Goal: Transaction & Acquisition: Purchase product/service

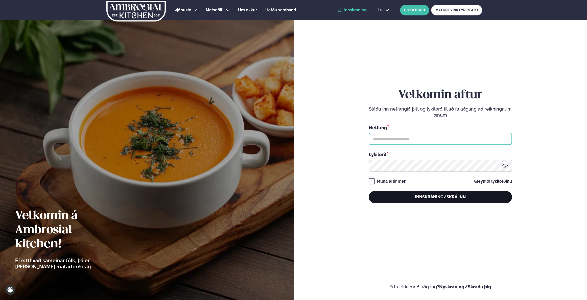
type input "**********"
click at [424, 197] on button "Innskráning/Skrá inn" at bounding box center [440, 197] width 143 height 12
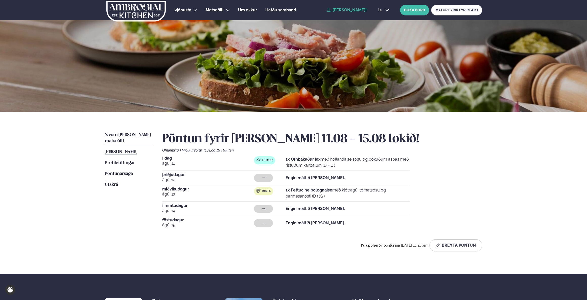
click at [131, 138] on link "Næstu [PERSON_NAME] matseðill Næsta vika" at bounding box center [128, 138] width 47 height 12
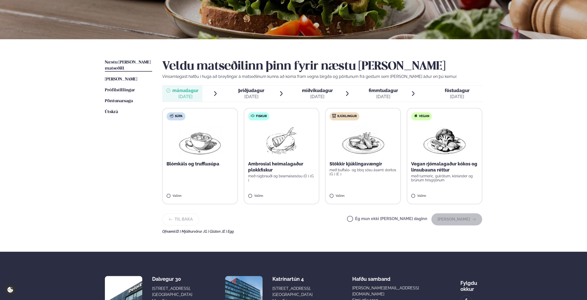
scroll to position [80, 0]
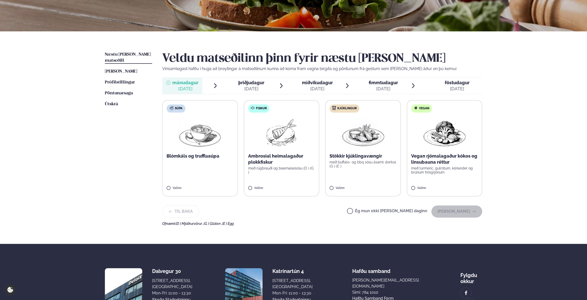
click at [455, 123] on img at bounding box center [444, 133] width 44 height 32
click at [451, 209] on button "[PERSON_NAME]" at bounding box center [457, 211] width 51 height 12
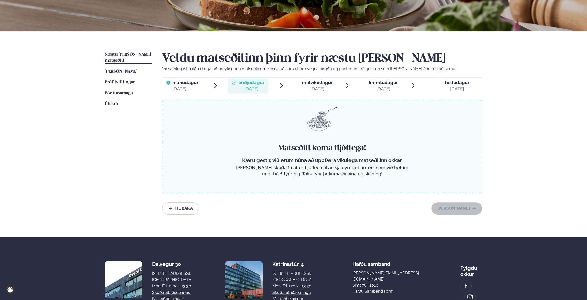
click at [314, 88] on div "[DATE]" at bounding box center [317, 89] width 31 height 6
click at [244, 85] on span "þriðjudagur" at bounding box center [251, 82] width 26 height 5
click at [200, 86] on span "mánudagur mán. [DATE]" at bounding box center [182, 86] width 40 height 16
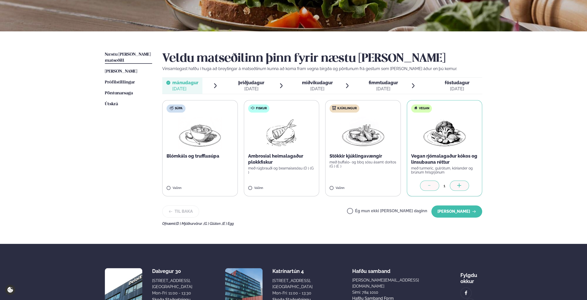
click at [247, 86] on div "[DATE]" at bounding box center [251, 89] width 26 height 6
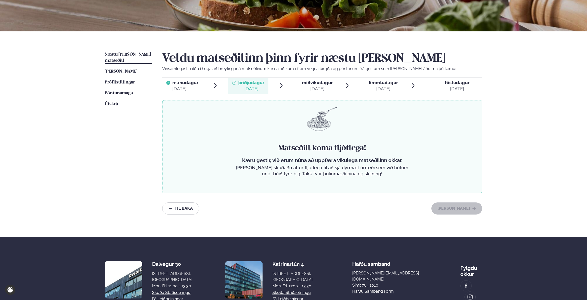
click at [303, 87] on div "[DATE]" at bounding box center [317, 89] width 31 height 6
click at [383, 87] on div "[DATE]" at bounding box center [383, 89] width 29 height 6
click at [452, 88] on div "[DATE]" at bounding box center [457, 89] width 25 height 6
click at [370, 83] on span "fimmtudagur" at bounding box center [383, 82] width 29 height 5
click at [275, 76] on div "Veldu matseðilinn þinn fyrir næstu [PERSON_NAME] Vinsamlegast hafðu í huga að b…" at bounding box center [322, 133] width 320 height 163
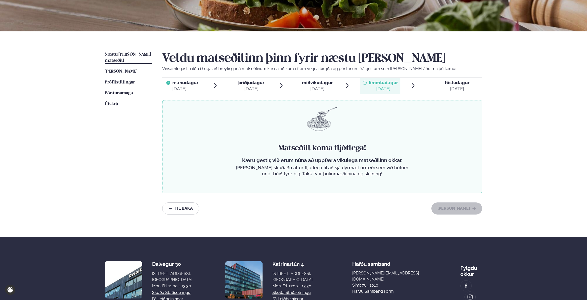
click at [306, 85] on span "miðvikudagur" at bounding box center [317, 82] width 31 height 5
click at [119, 69] on span "[PERSON_NAME]" at bounding box center [121, 71] width 32 height 4
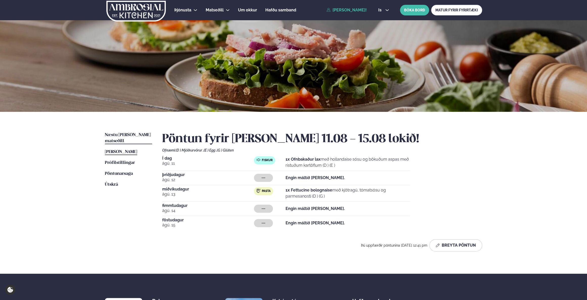
click at [131, 132] on link "Næstu [PERSON_NAME] matseðill Næsta vika" at bounding box center [128, 138] width 47 height 12
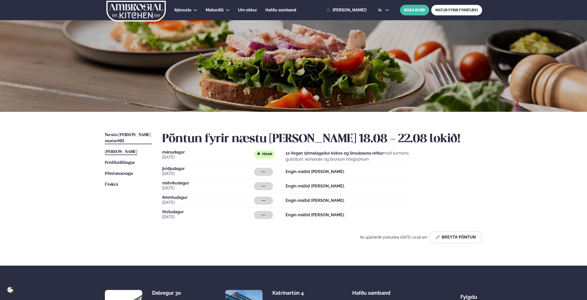
click at [130, 150] on span "[PERSON_NAME]" at bounding box center [121, 152] width 32 height 4
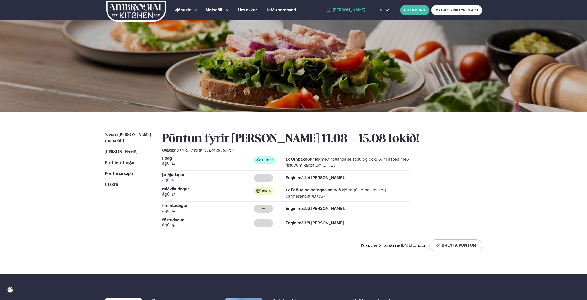
click at [295, 191] on strong "1x Fettucine bolognaise" at bounding box center [309, 190] width 47 height 5
click at [388, 141] on h2 "Pöntun fyrir [PERSON_NAME] 11.08 - 15.08 lokið!" at bounding box center [322, 139] width 320 height 14
